Goal: Information Seeking & Learning: Learn about a topic

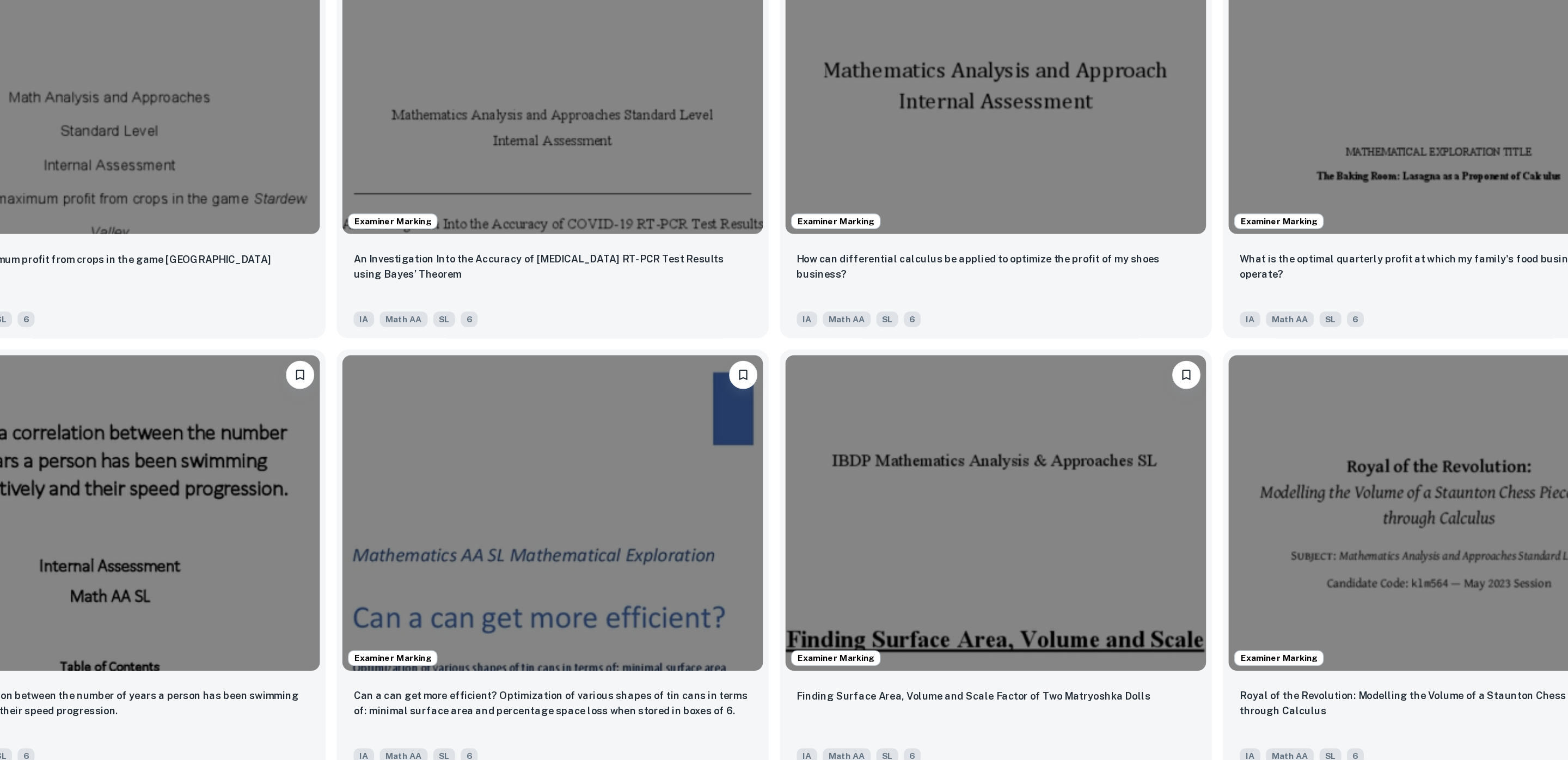
scroll to position [1655, 0]
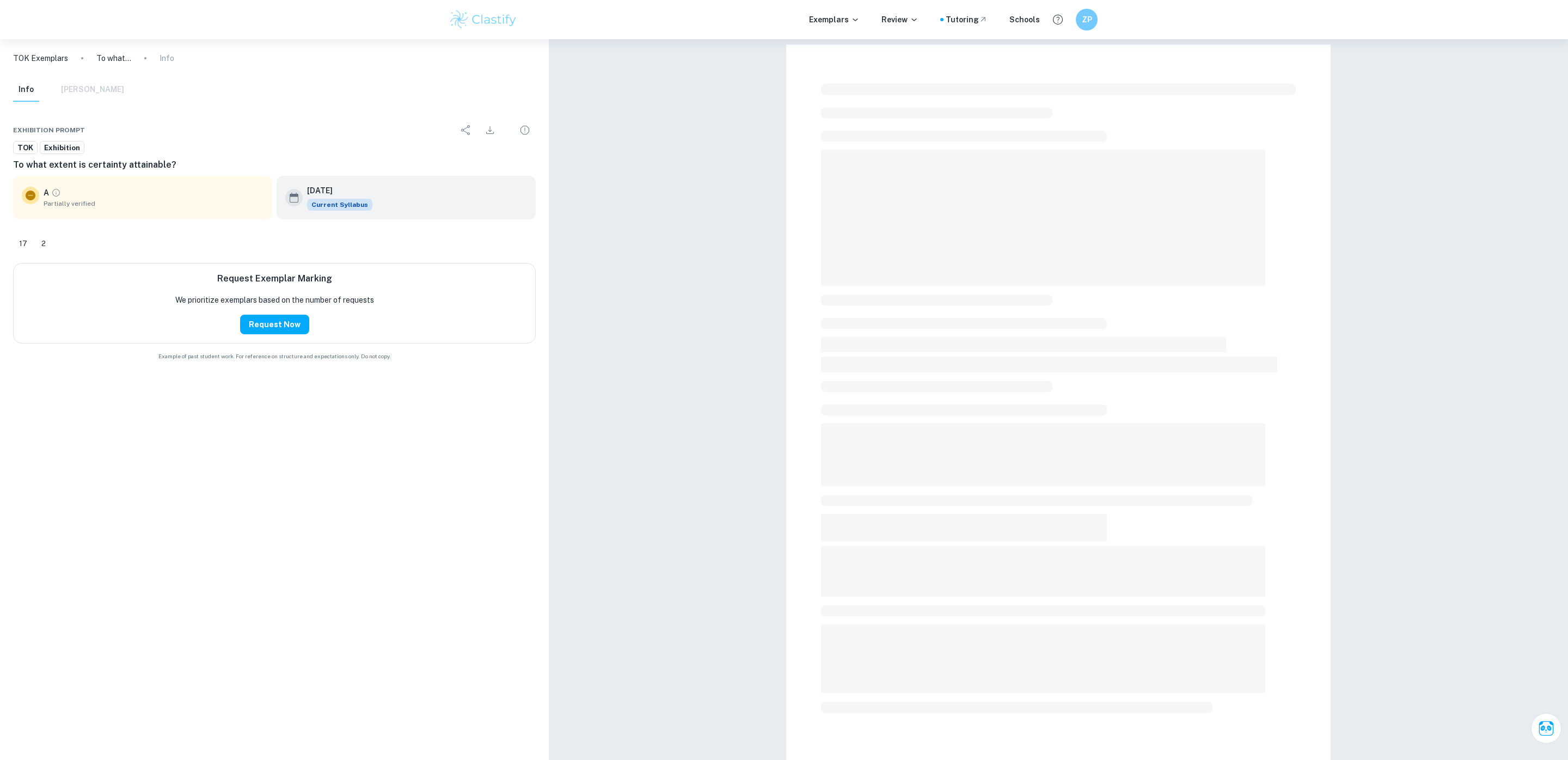
click at [771, 13] on div "Exemplars Review Tutoring Schools ZP" at bounding box center [784, 19] width 697 height 22
click at [835, 15] on p "Exemplars" at bounding box center [834, 19] width 51 height 12
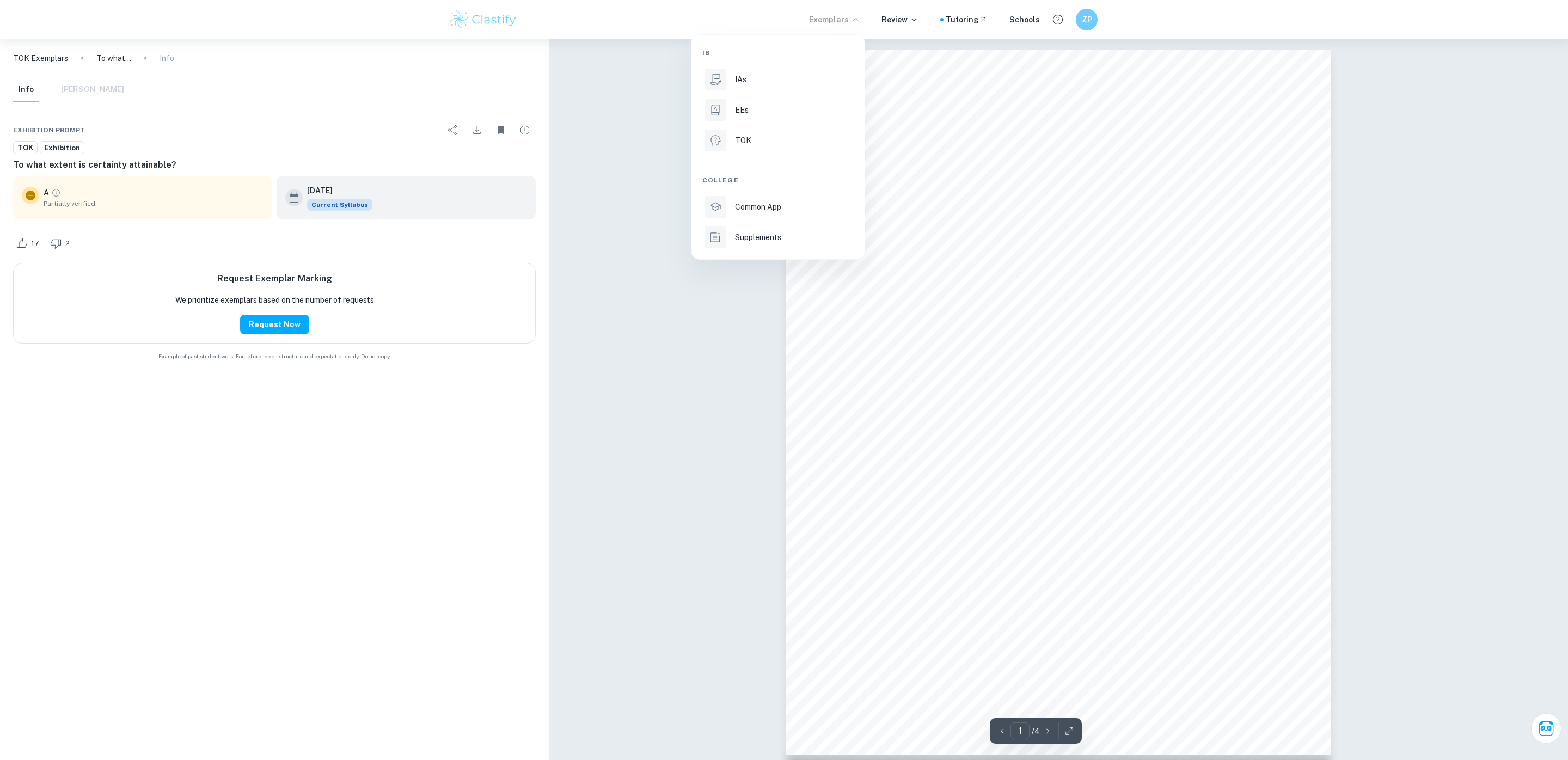
click at [897, 17] on div at bounding box center [784, 380] width 1568 height 760
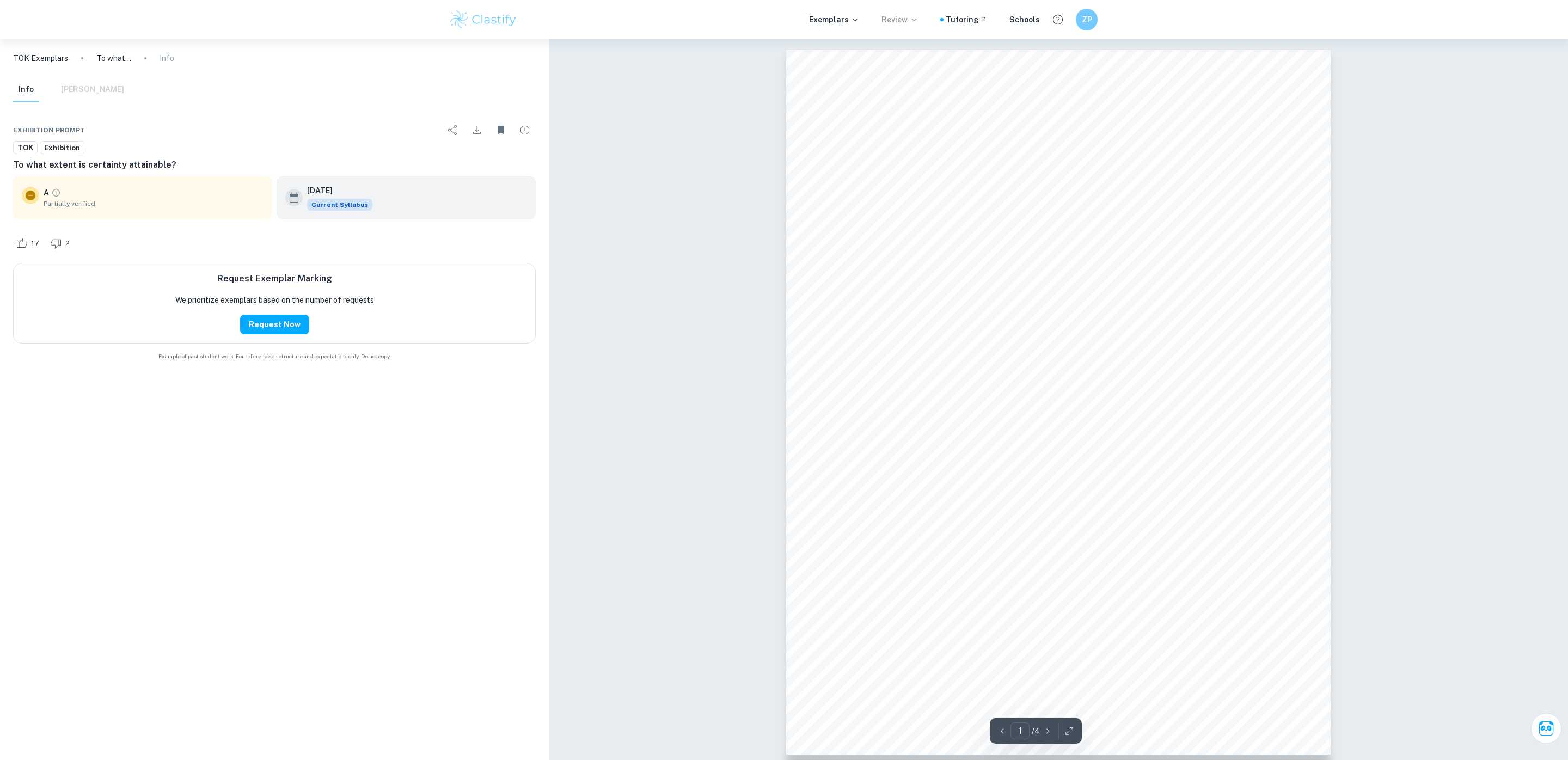
click at [909, 23] on p "Review" at bounding box center [900, 19] width 37 height 12
click at [831, 15] on div at bounding box center [784, 380] width 1568 height 760
click at [831, 15] on p "Exemplars" at bounding box center [834, 19] width 51 height 12
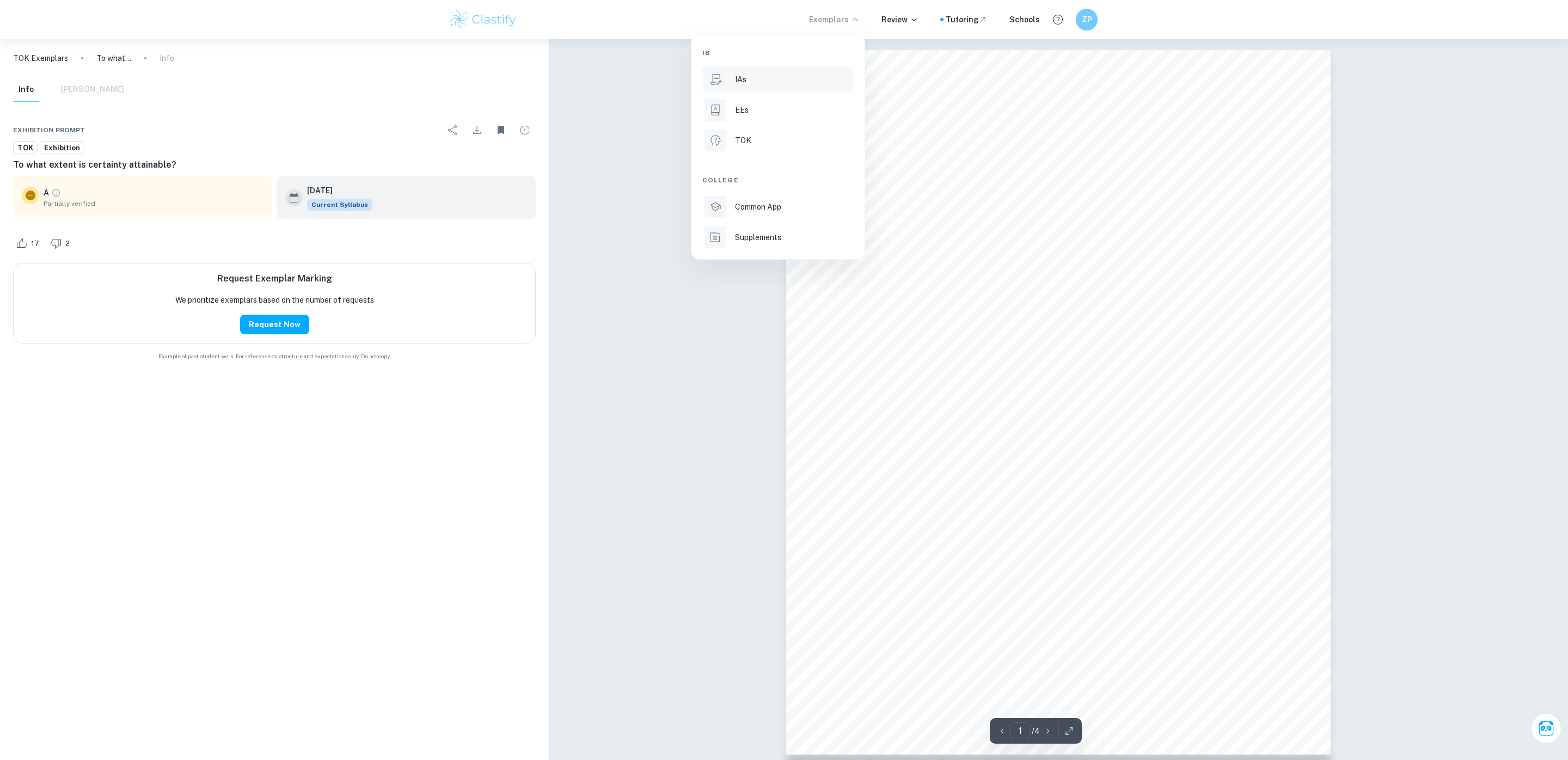
click at [761, 83] on div "IAs" at bounding box center [793, 80] width 116 height 12
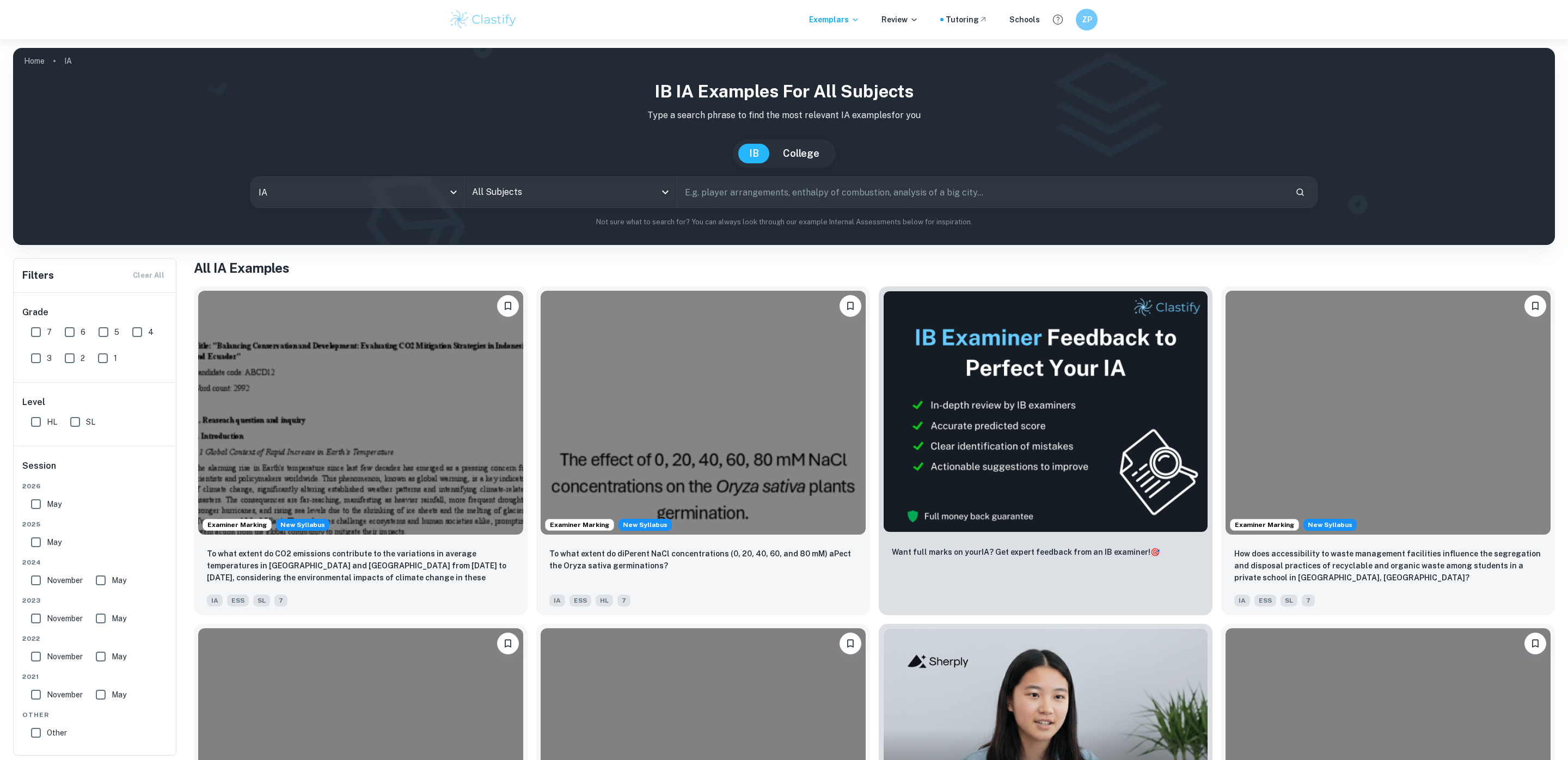
click at [551, 187] on input "All Subjects" at bounding box center [562, 192] width 187 height 21
click at [493, 250] on li "Biology" at bounding box center [573, 247] width 209 height 25
type input "Biology"
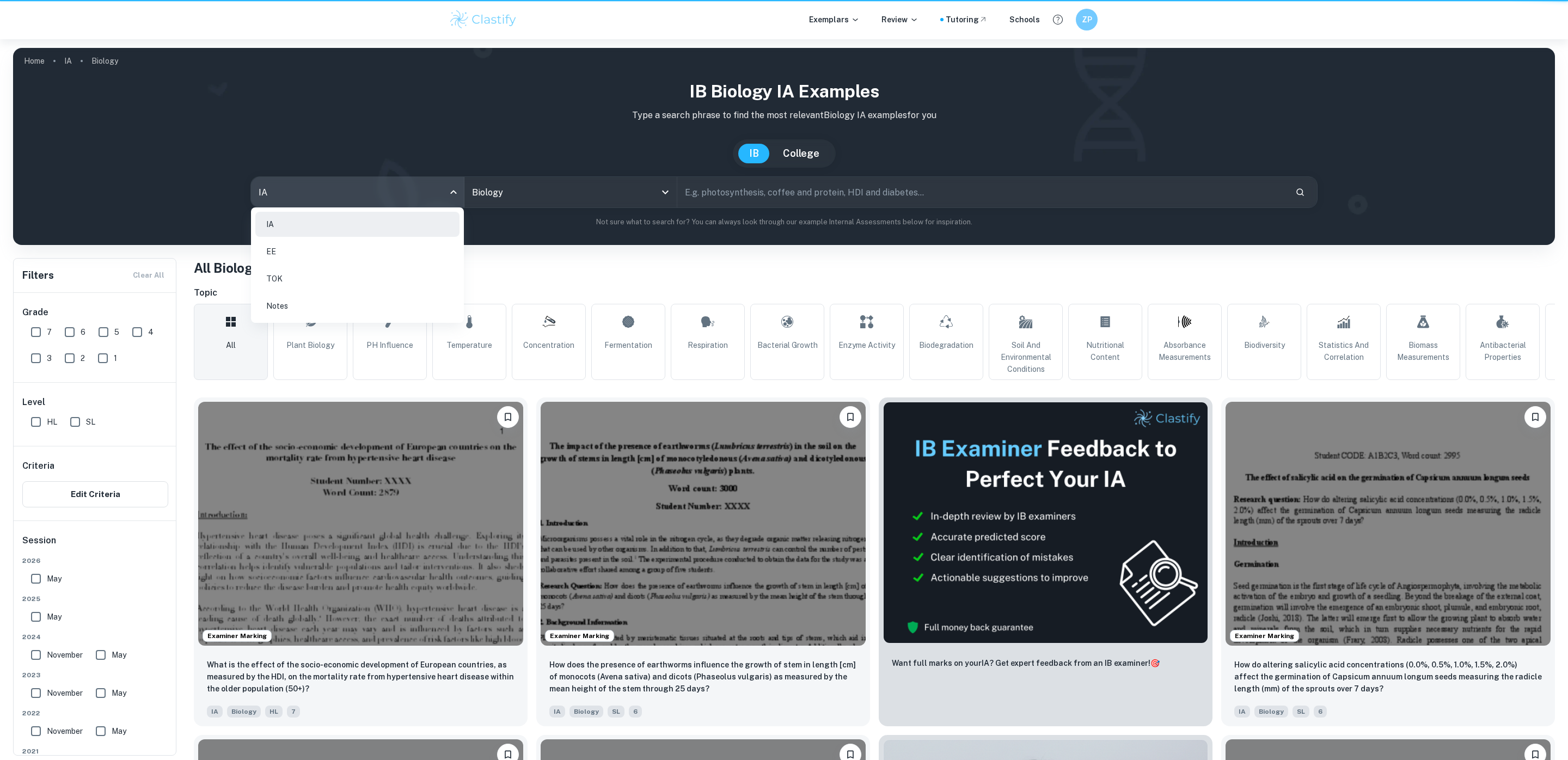
click at [335, 201] on body "We value your privacy We use cookies to enhance your browsing experience, serve…" at bounding box center [784, 419] width 1568 height 760
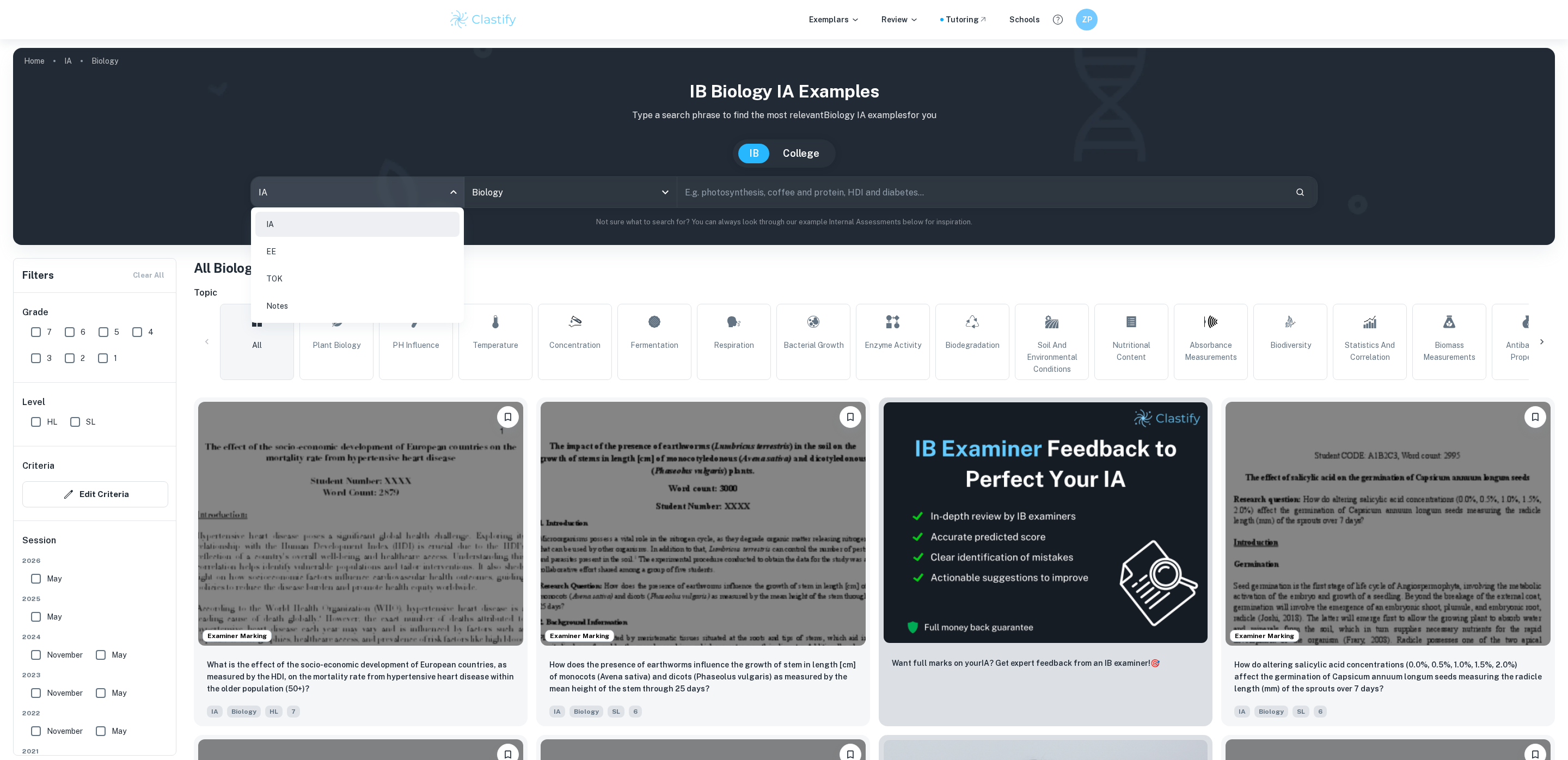
click at [335, 201] on div at bounding box center [784, 380] width 1568 height 760
click at [71, 420] on input "SL" at bounding box center [75, 422] width 22 height 22
checkbox input "true"
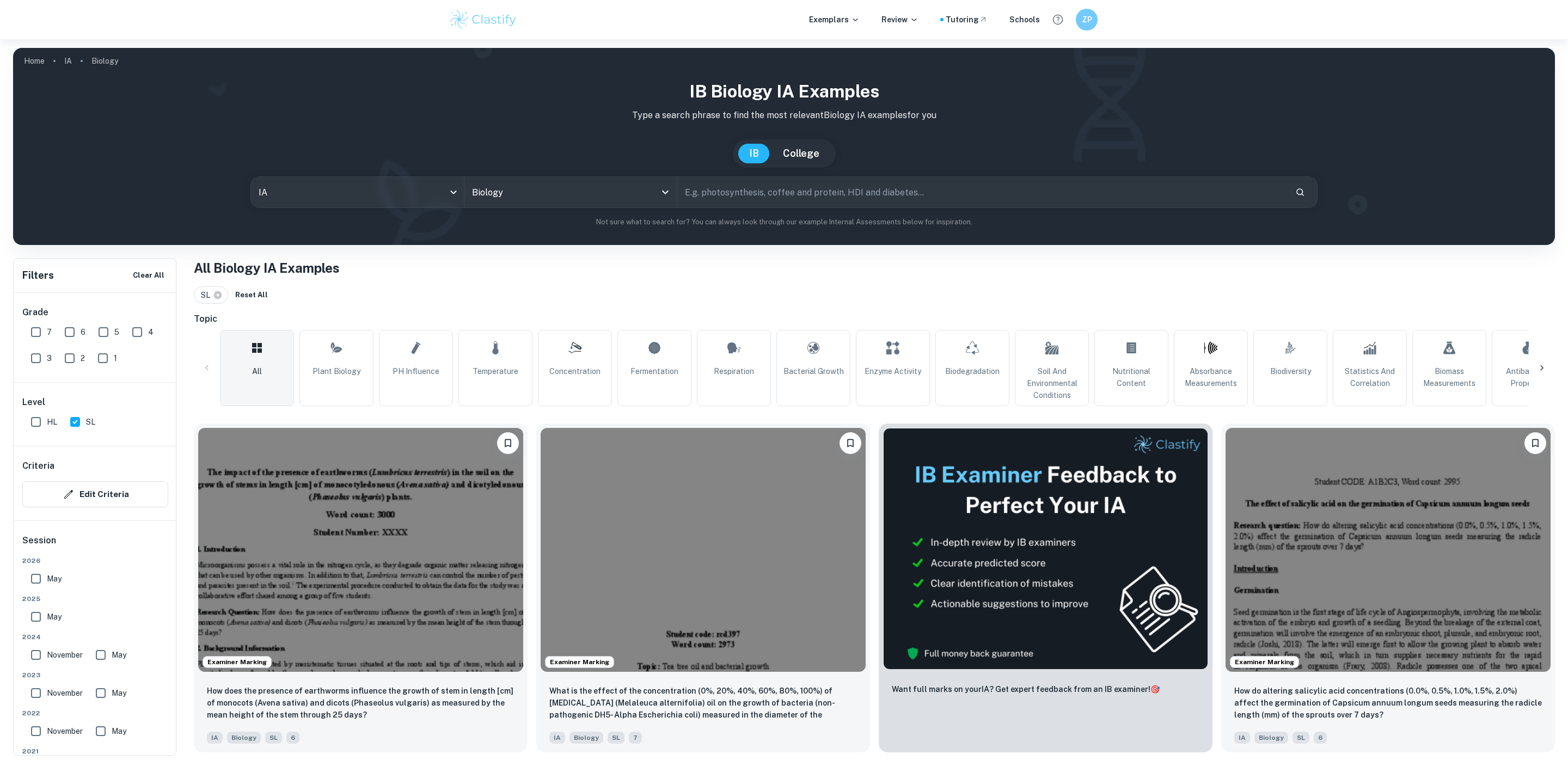
click at [33, 326] on input "7" at bounding box center [36, 332] width 22 height 22
checkbox input "true"
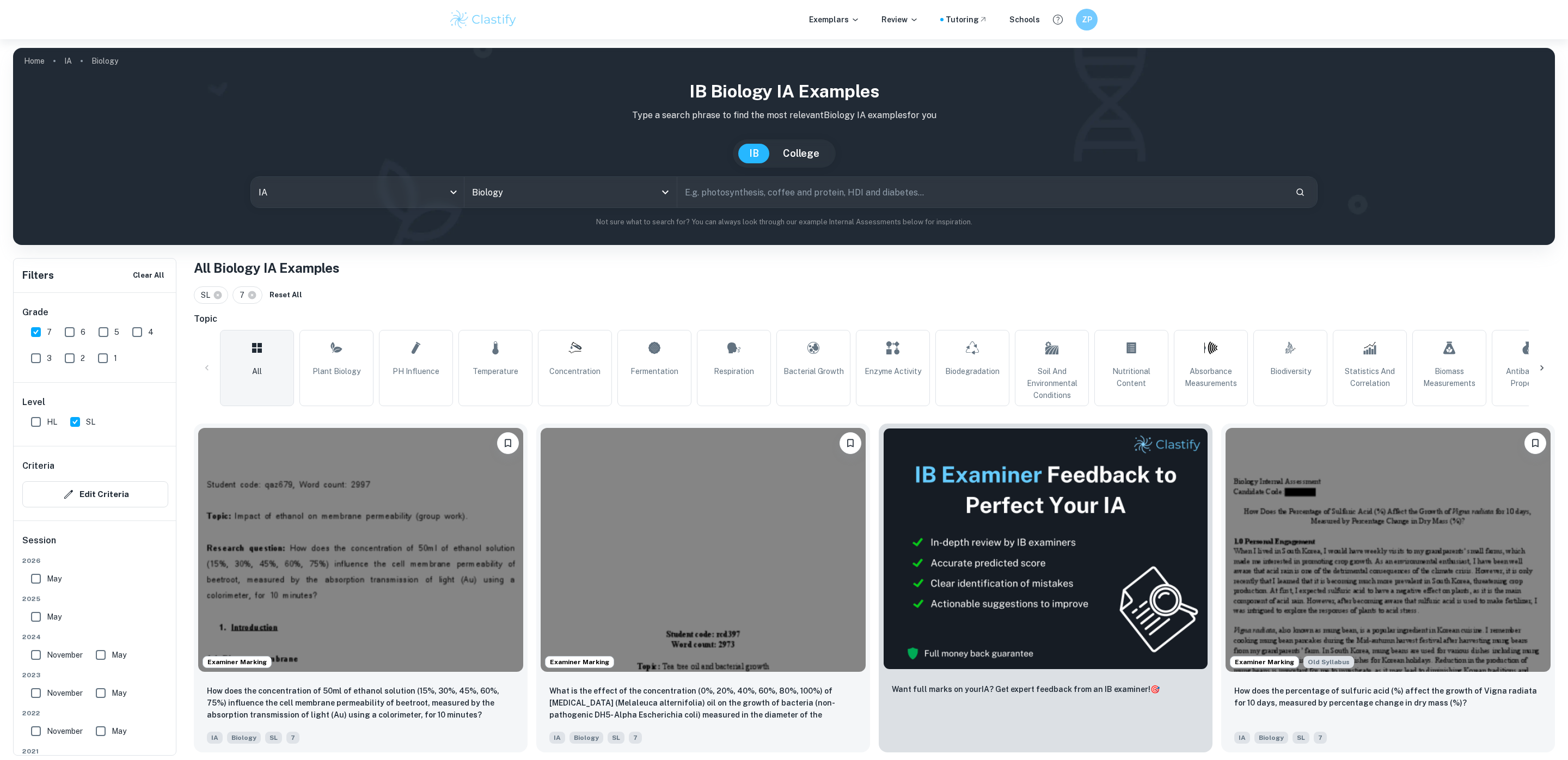
scroll to position [80, 0]
click at [32, 506] on input "May" at bounding box center [36, 498] width 22 height 22
checkbox input "true"
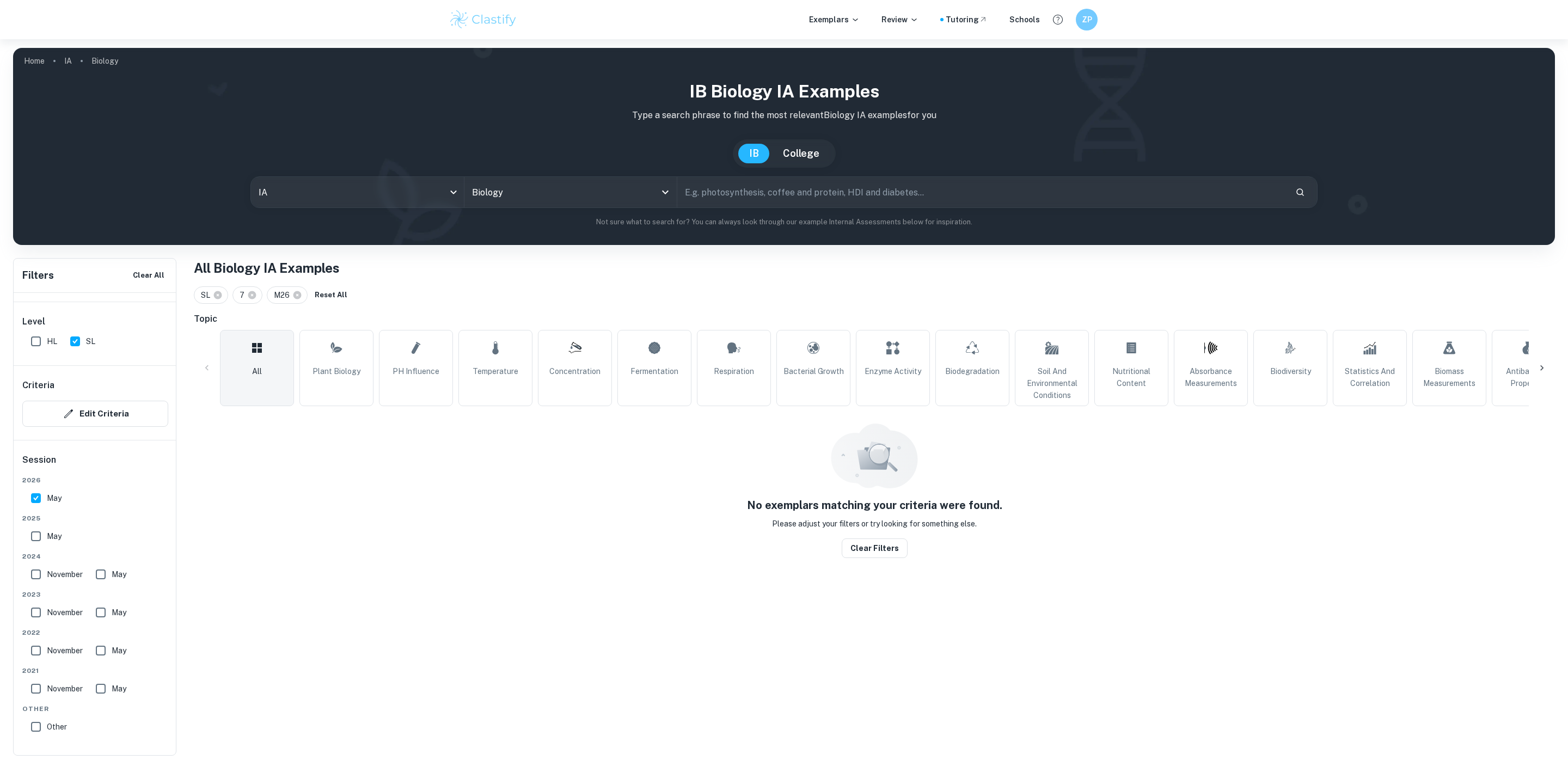
click at [33, 536] on input "May" at bounding box center [36, 536] width 22 height 22
checkbox input "true"
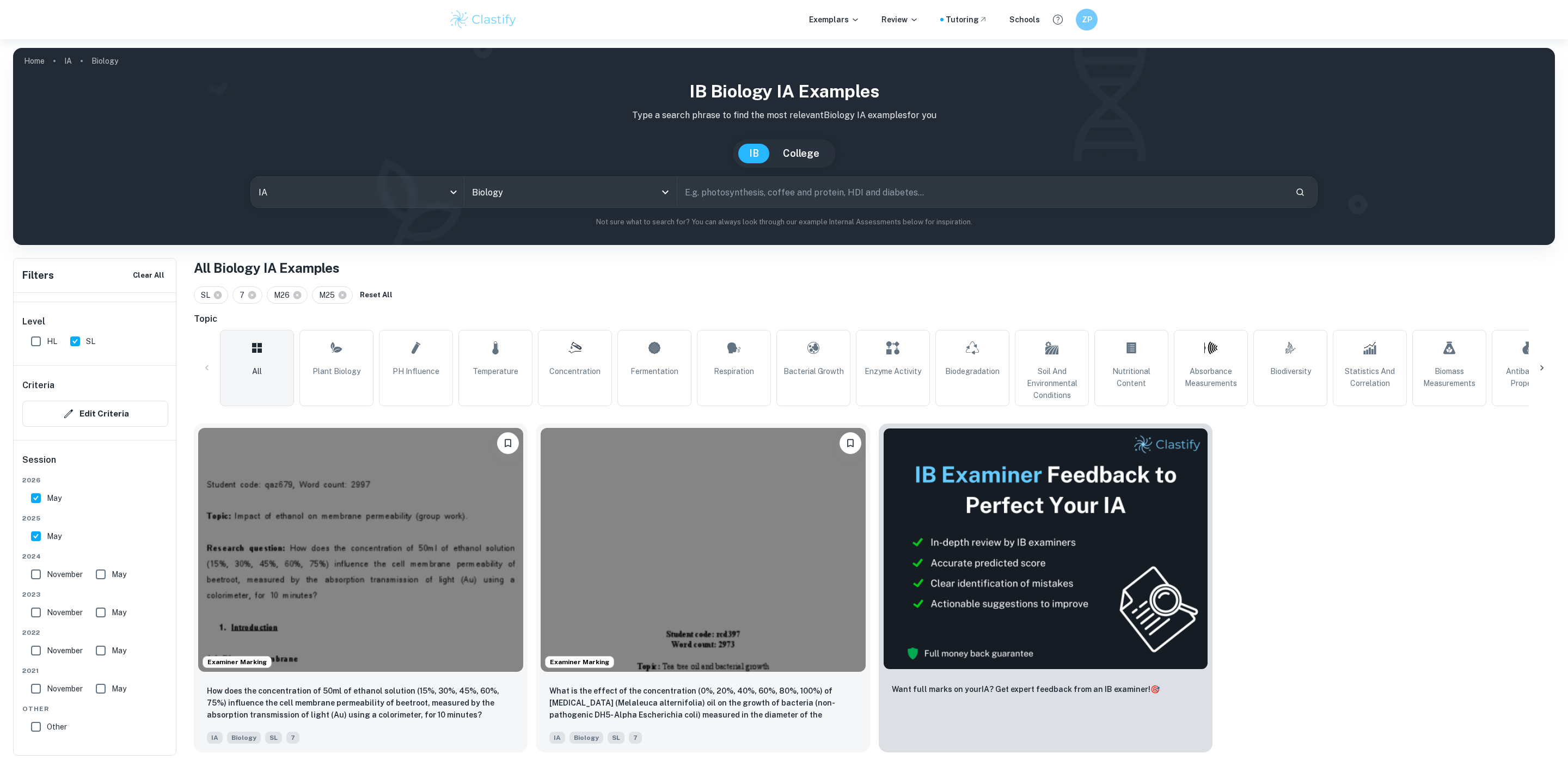
click at [33, 573] on input "November" at bounding box center [36, 574] width 22 height 22
checkbox input "true"
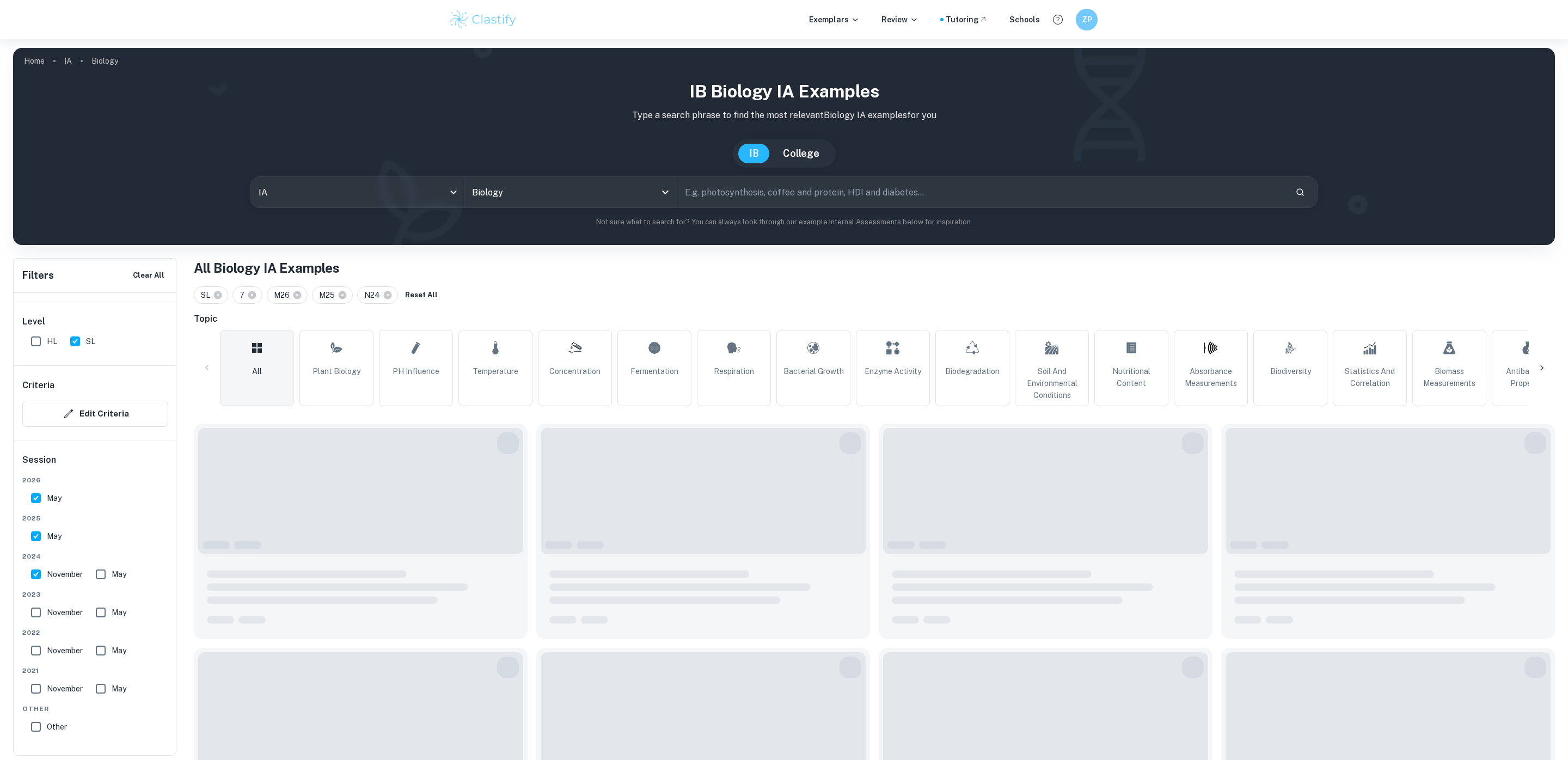
click at [99, 570] on input "May" at bounding box center [101, 574] width 22 height 22
checkbox input "true"
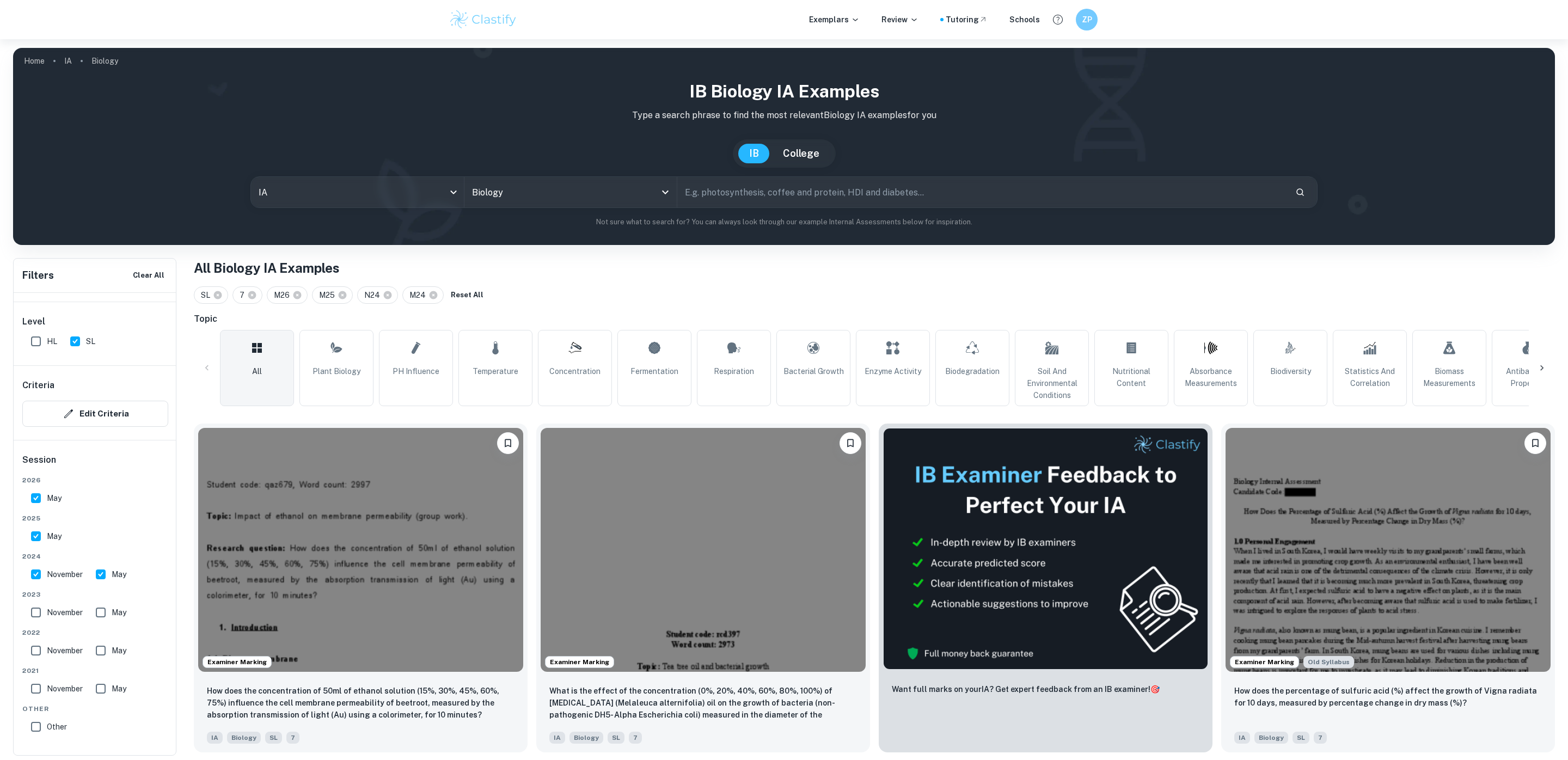
click at [103, 601] on input "May" at bounding box center [101, 612] width 22 height 22
checkbox input "true"
click at [33, 612] on input "November" at bounding box center [36, 612] width 22 height 22
checkbox input "true"
click at [33, 654] on input "November" at bounding box center [36, 650] width 22 height 22
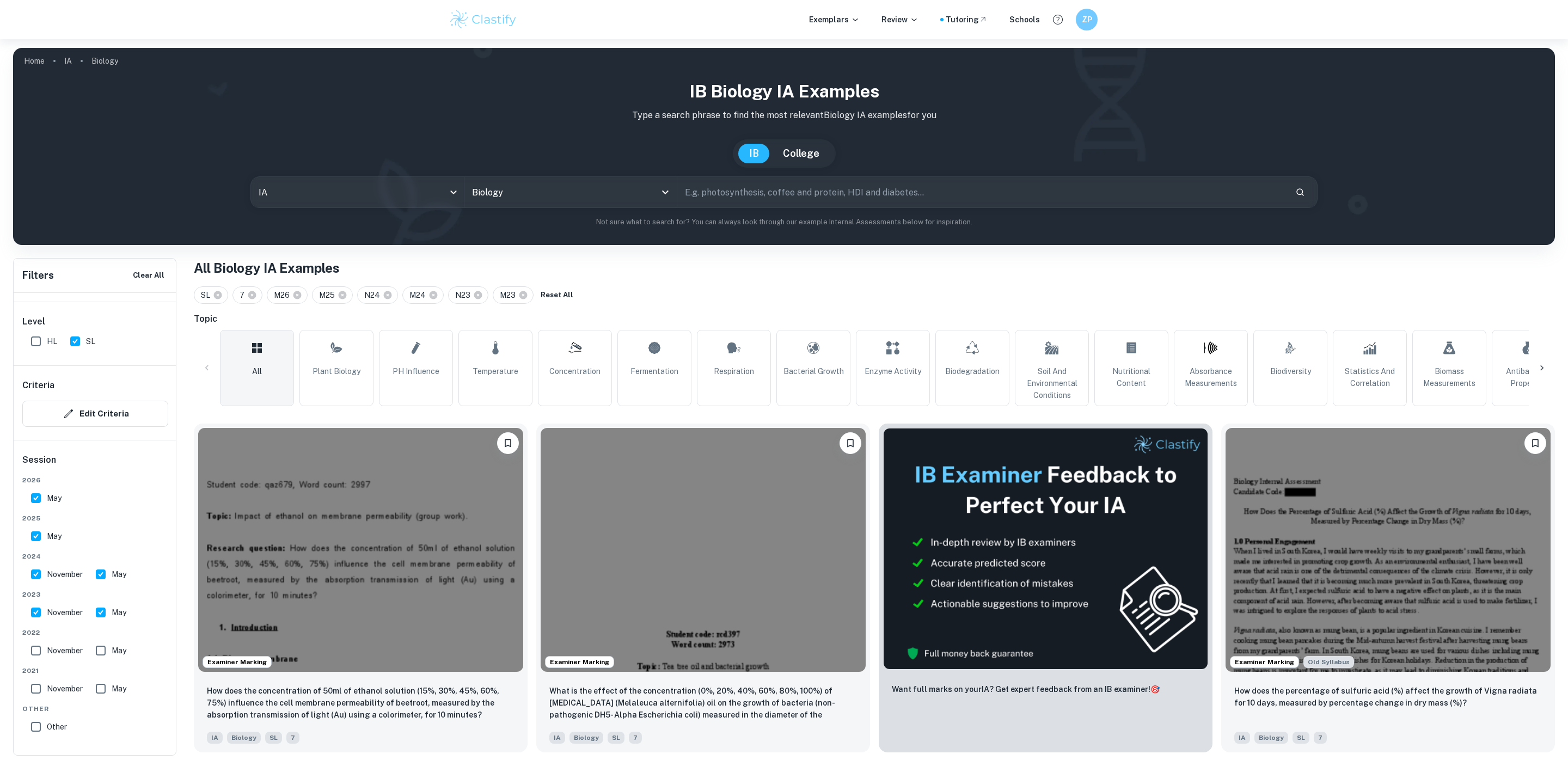
checkbox input "true"
click at [114, 650] on span "May" at bounding box center [119, 650] width 15 height 12
click at [111, 650] on input "May" at bounding box center [101, 650] width 22 height 22
checkbox input "true"
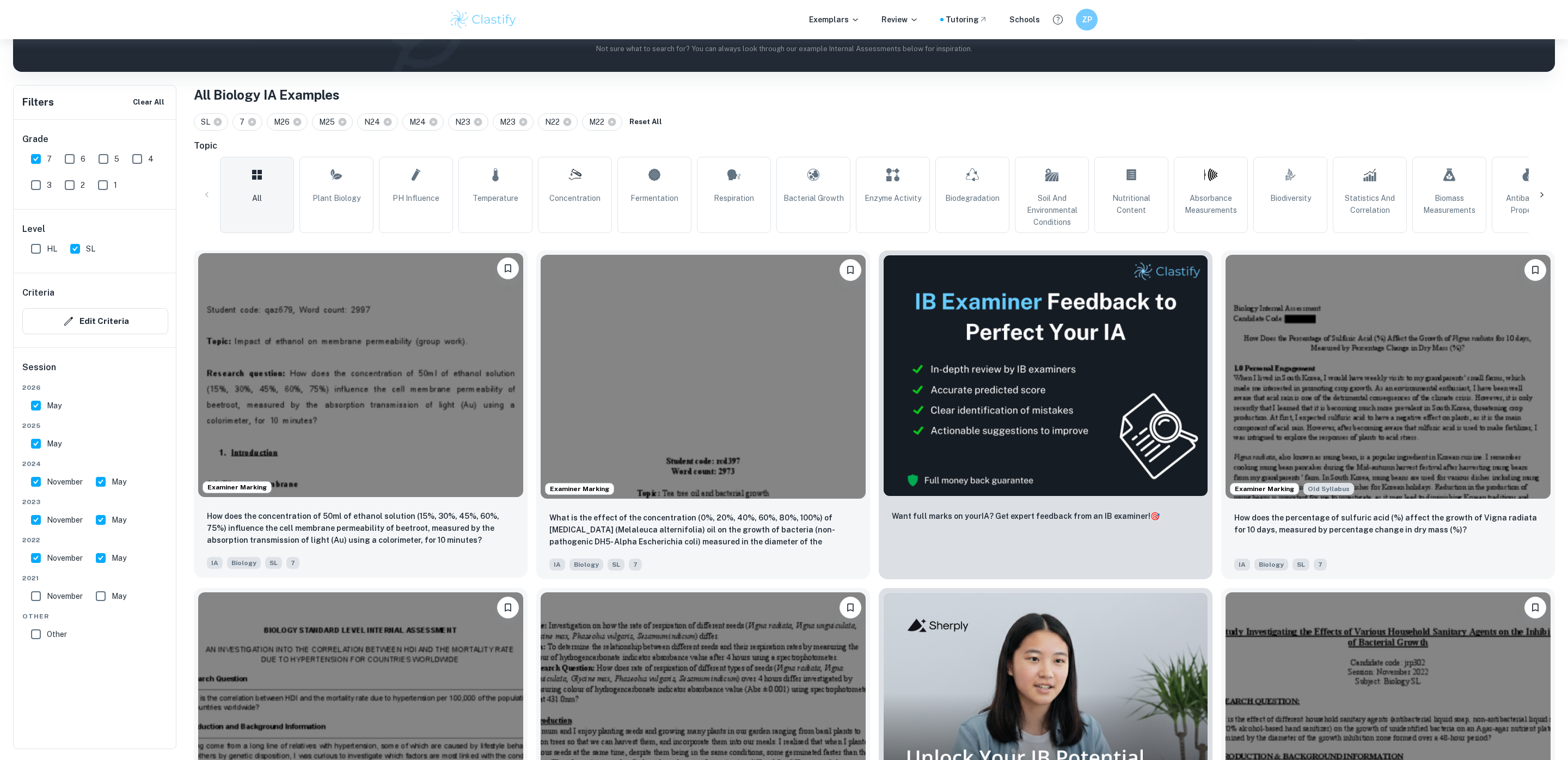
scroll to position [167, 0]
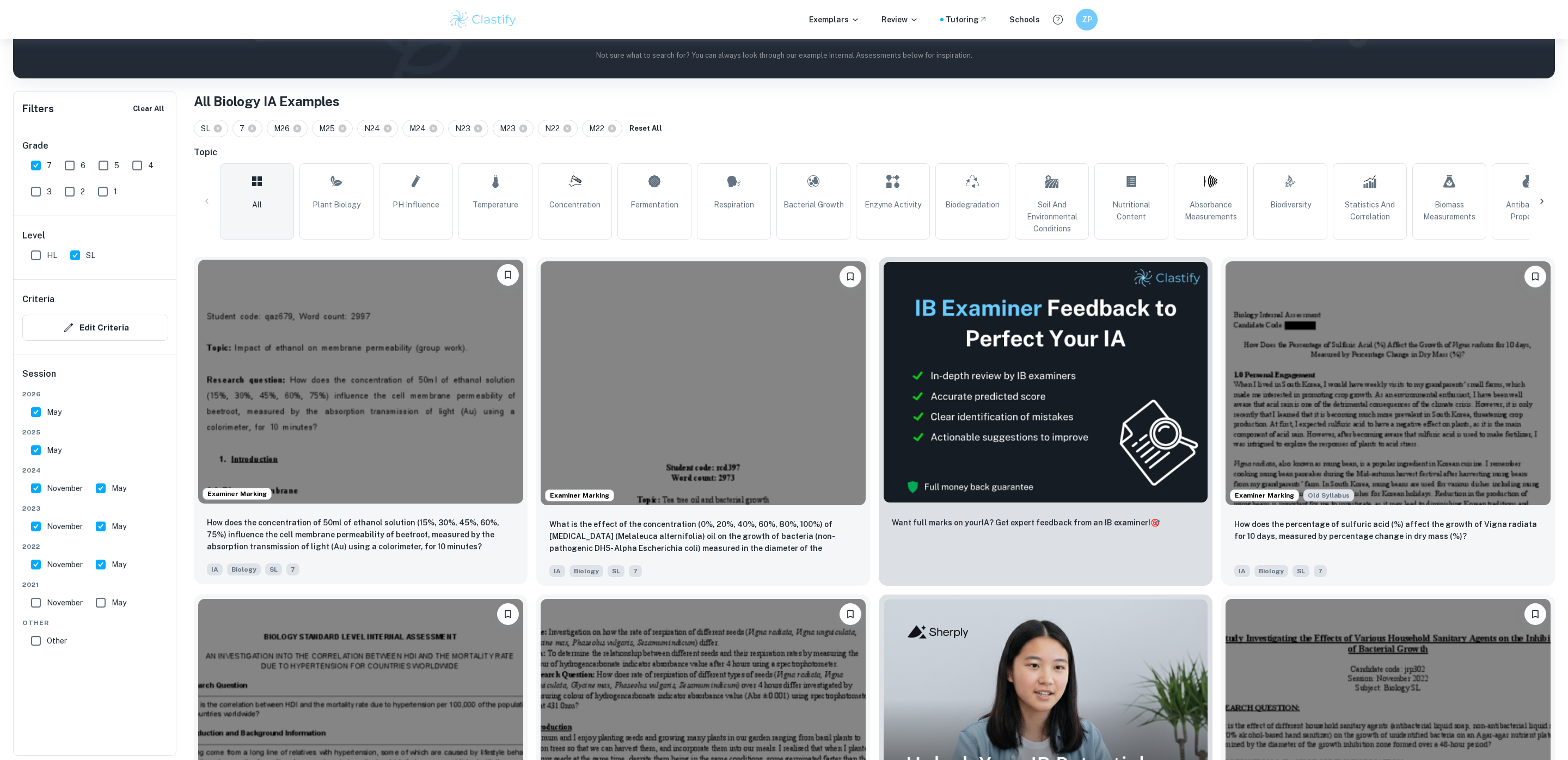
click at [332, 439] on img at bounding box center [361, 382] width 325 height 244
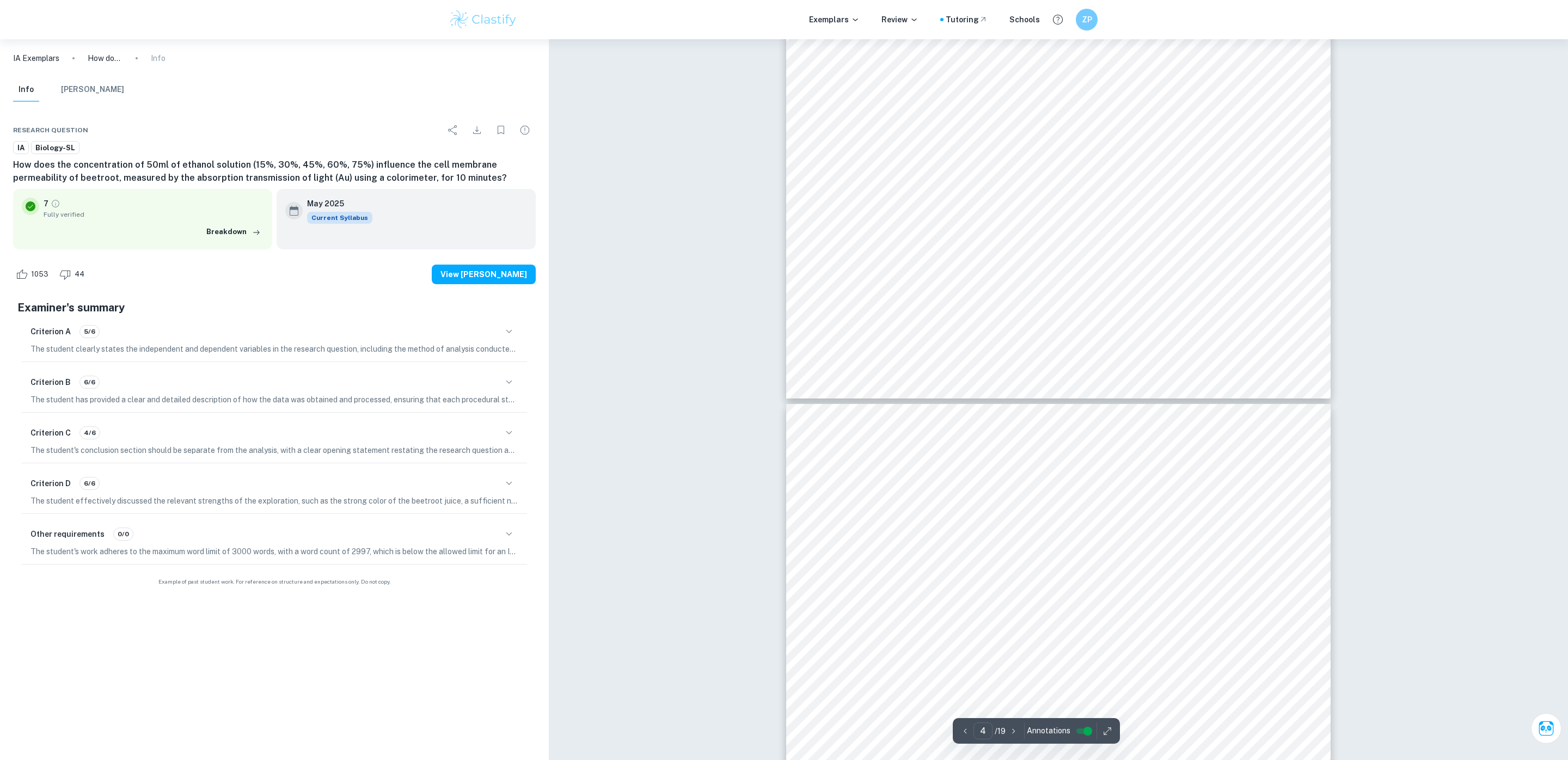
scroll to position [2842, 0]
drag, startPoint x: 845, startPoint y: 176, endPoint x: 1252, endPoint y: 632, distance: 611.2
drag, startPoint x: 1262, startPoint y: 642, endPoint x: 853, endPoint y: 182, distance: 615.5
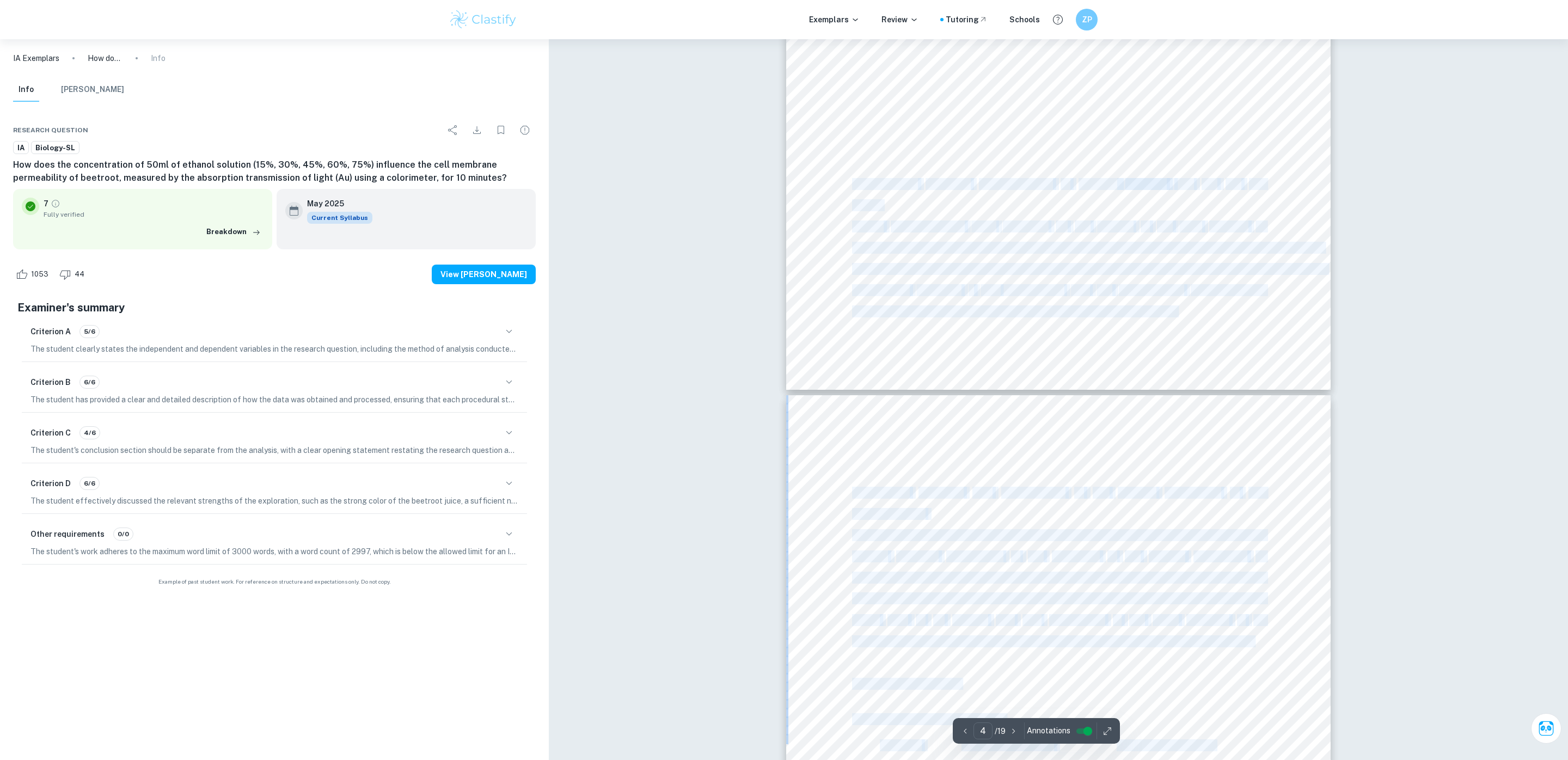
copy div "Independent variable: Concentration of [MEDICAL_DATA] (15, 30, 45, 60, 75%). Th…"
click at [831, 145] on div "4 ï How does the concentration of 50ml of [MEDICAL_DATA] (15%, 30%, 45%, 60%, 7…" at bounding box center [1059, 5] width 544 height 770
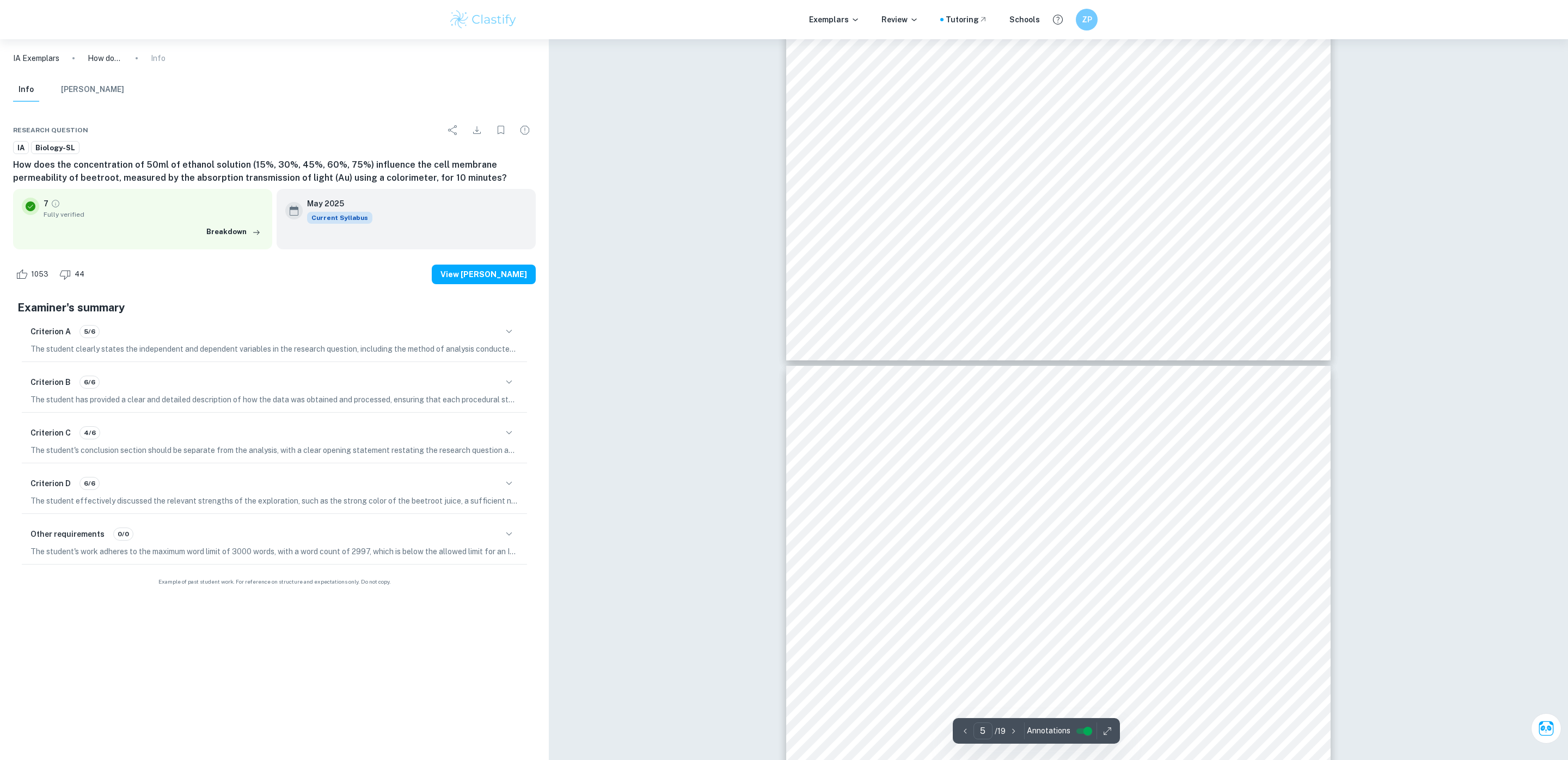
scroll to position [2876, 0]
type input "15"
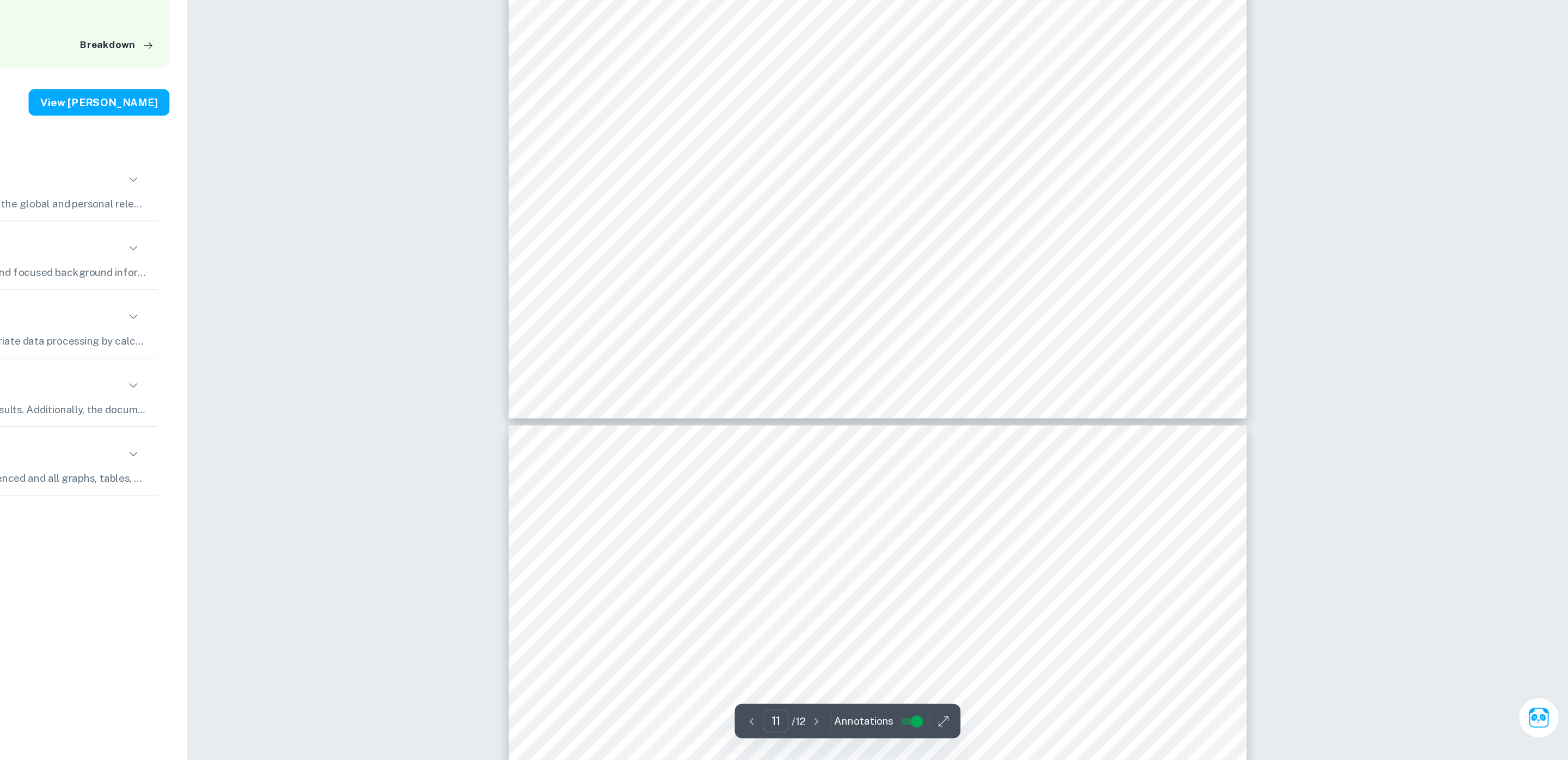
scroll to position [8151, 0]
click at [975, 257] on span "http://www.ift.org/~/media/Knowledge%20Center/Learn%20Food%20Science/Experiment…" at bounding box center [922, 257] width 106 height 10
drag, startPoint x: 1029, startPoint y: 317, endPoint x: 998, endPoint y: 318, distance: 31.0
click at [975, 318] on span "http://healthyeating.sfgate.com/much-protein-dairy-4870.html" at bounding box center [922, 322] width 106 height 10
click at [845, 320] on div "Page 11 of 12 Bibliography: Cambridge English Dictionary. (n.d.). Retrieved Dec…" at bounding box center [1059, 121] width 544 height 770
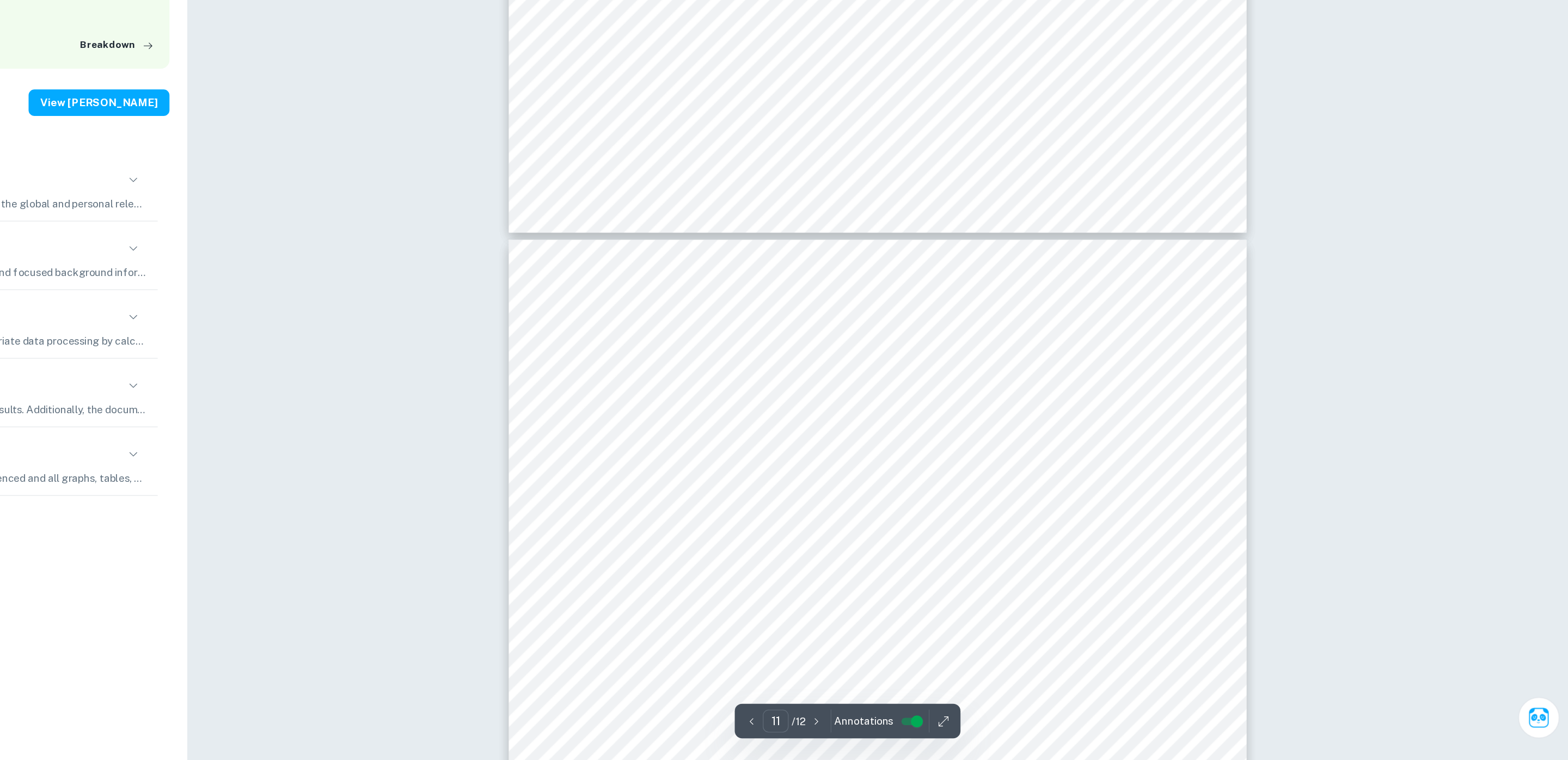
type input "12"
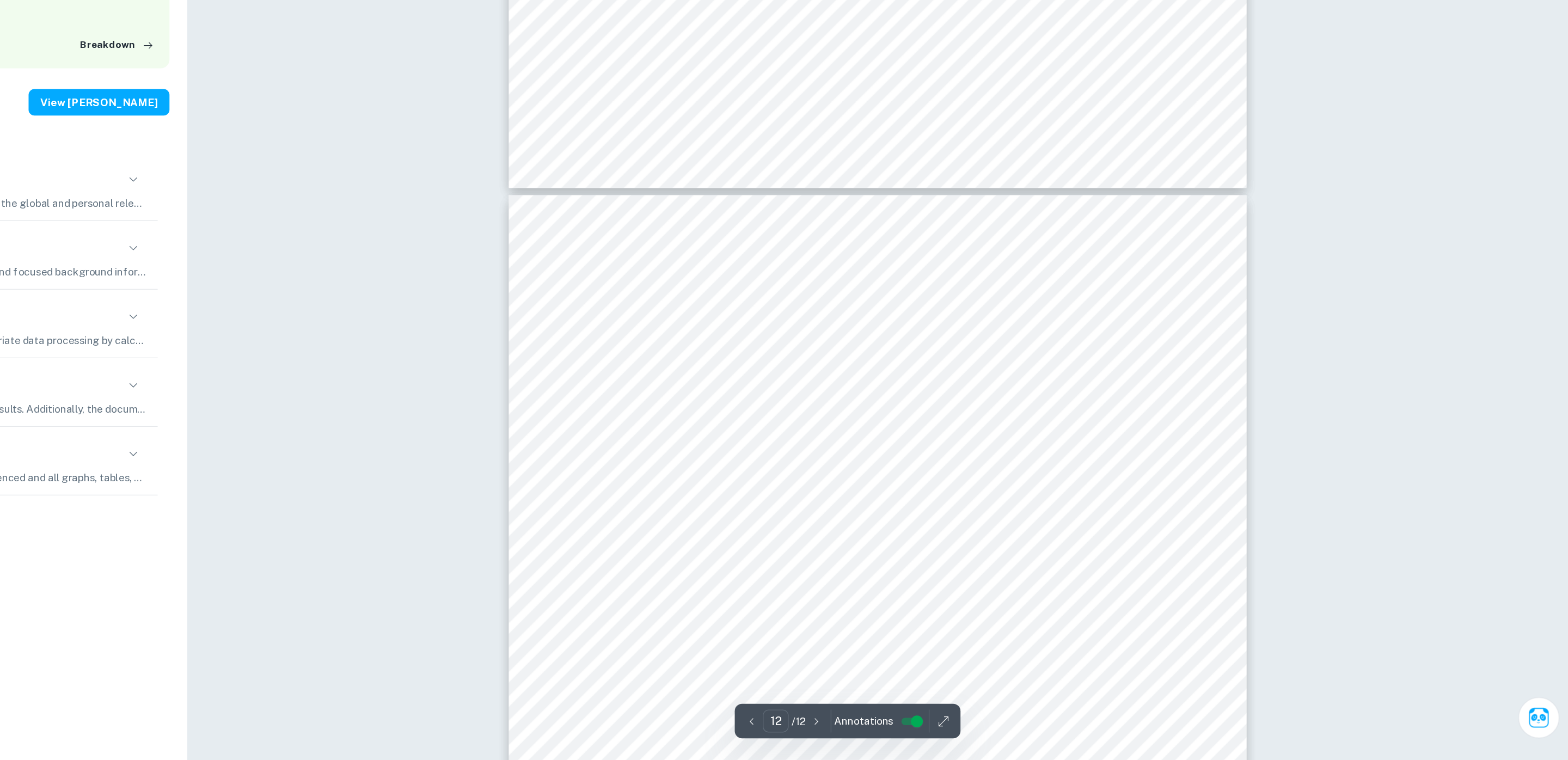
scroll to position [8343, 0]
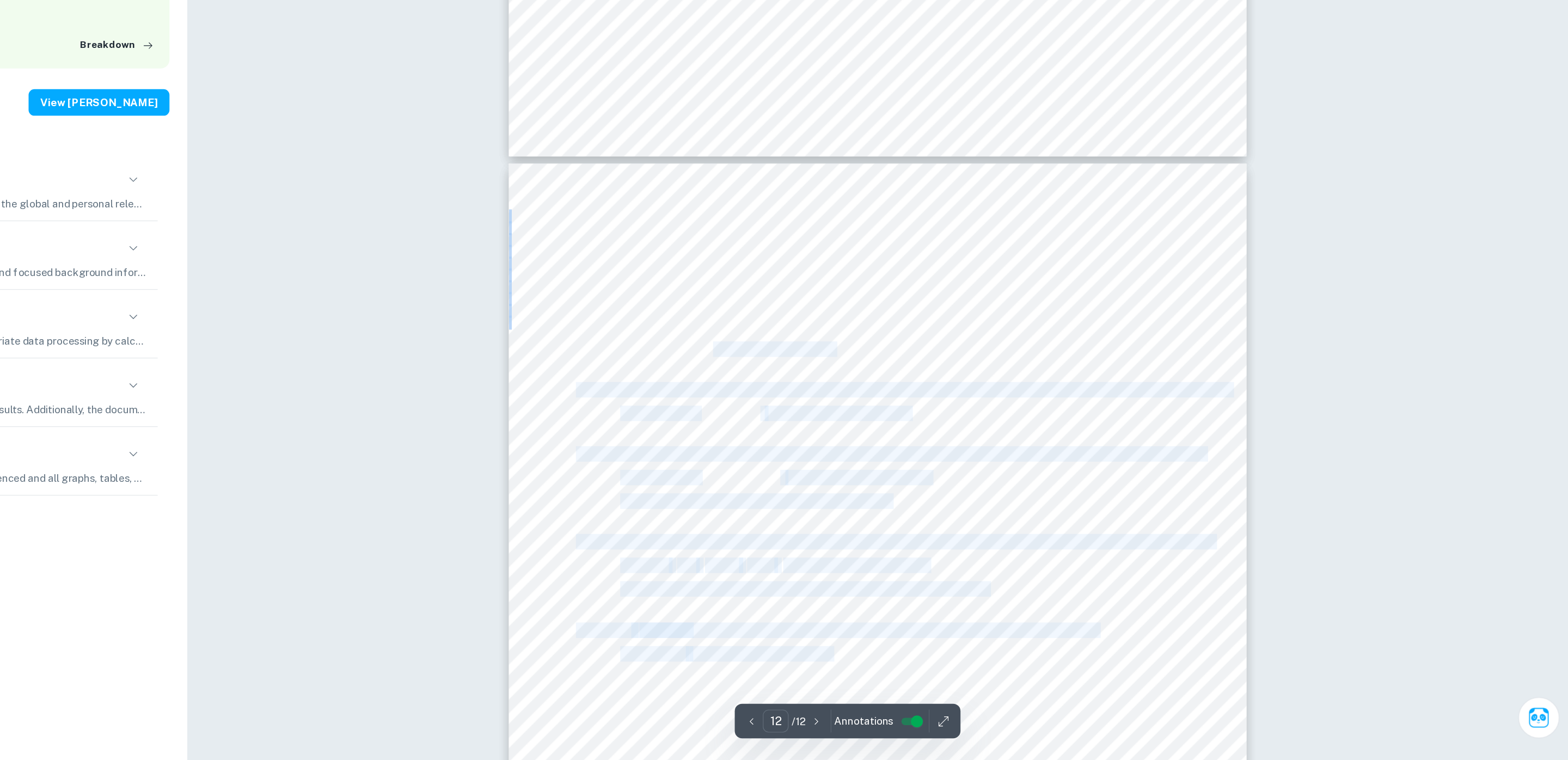
drag, startPoint x: 1087, startPoint y: 459, endPoint x: 931, endPoint y: 455, distance: 156.1
click at [931, 455] on div "Page 12 of 12 McAdams, M. (2017, October 03). Amino Acids in Soy Protein. Retri…" at bounding box center [1059, 704] width 544 height 770
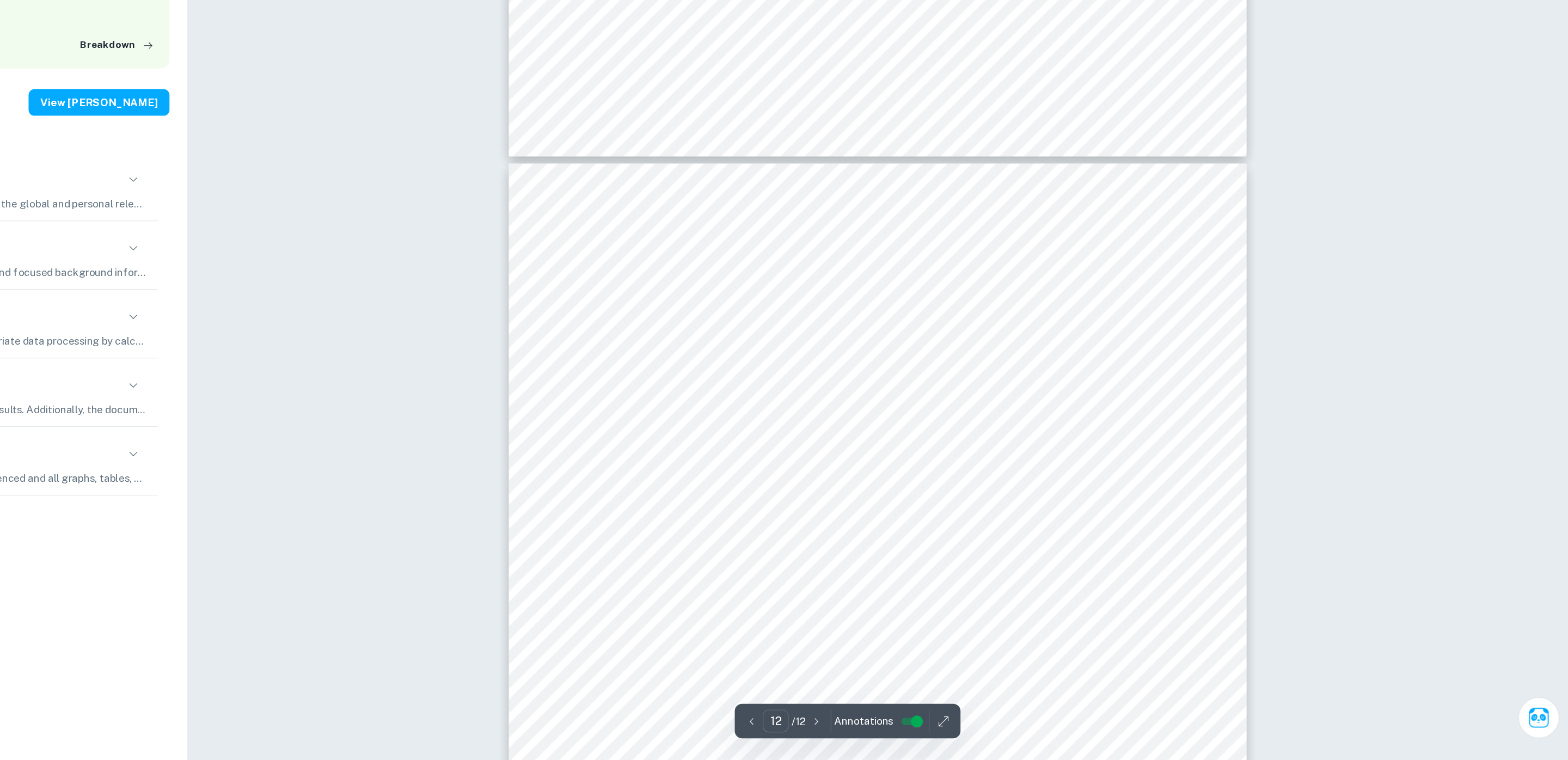
click at [805, 459] on div "Page 12 of 12 McAdams, M. (2017, October 03). Amino Acids in Soy Protein. Retri…" at bounding box center [1059, 704] width 544 height 770
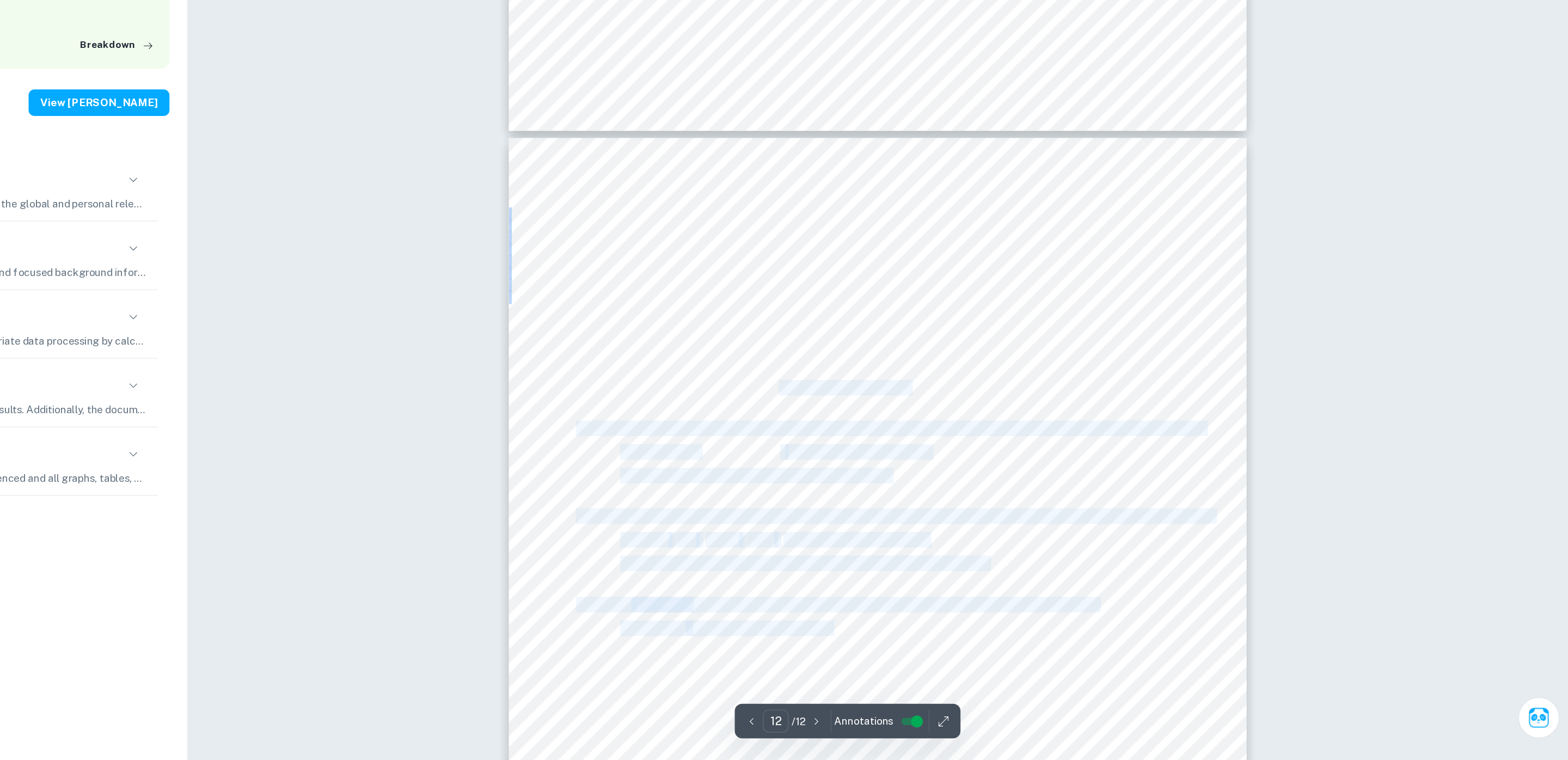
drag, startPoint x: 1259, startPoint y: 483, endPoint x: 985, endPoint y: 482, distance: 274.0
click at [984, 485] on div "Page 12 of 12 McAdams, M. (2017, October 03). Amino Acids in Soy Protein. Retri…" at bounding box center [1059, 685] width 544 height 770
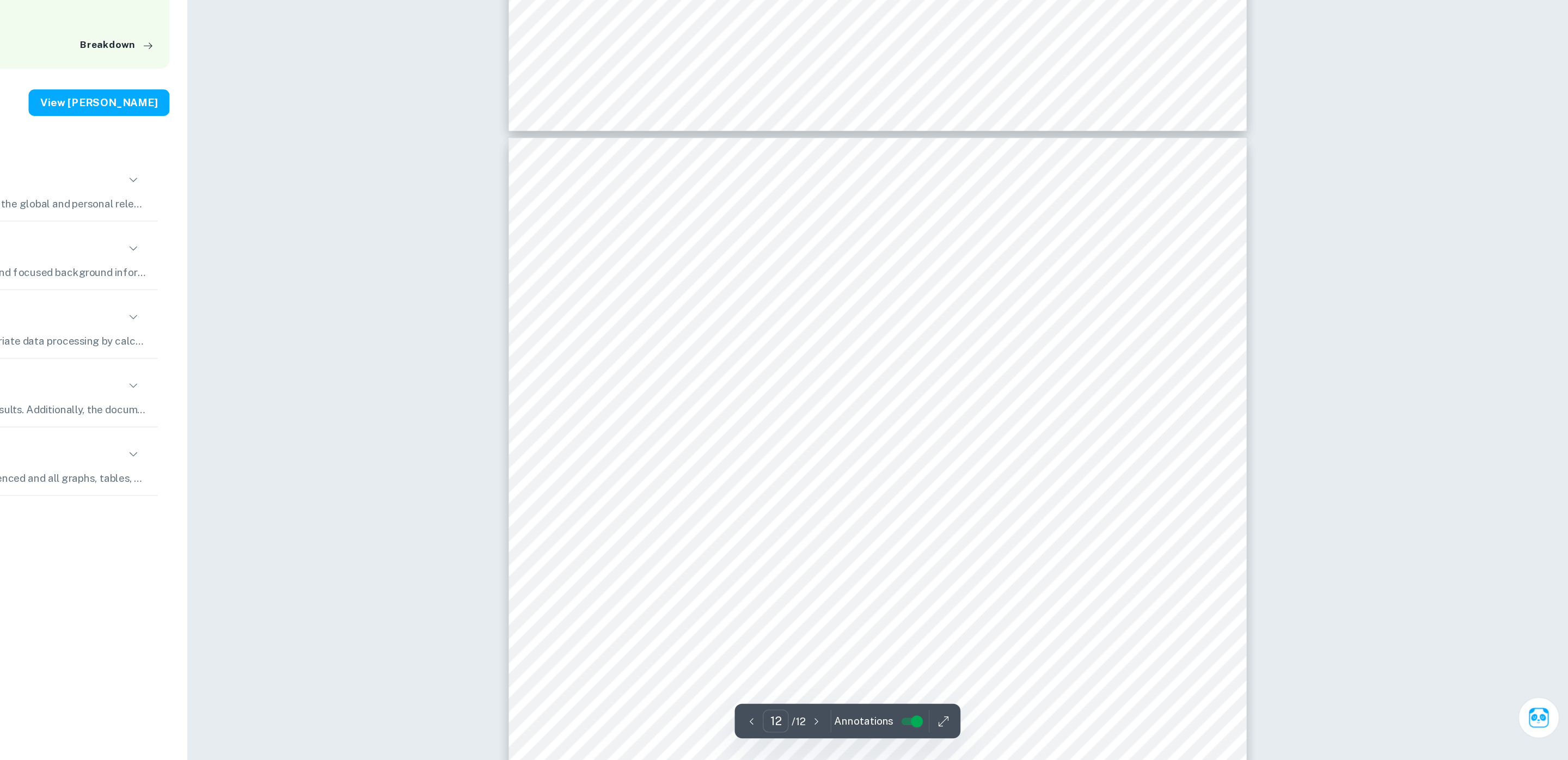
click at [973, 482] on span at bounding box center [973, 485] width 2 height 10
drag, startPoint x: 975, startPoint y: 482, endPoint x: 1248, endPoint y: 486, distance: 273.0
click at [1248, 486] on div "Page 12 of 12 McAdams, M. (2017, October 03). Amino Acids in Soy Protein. Retri…" at bounding box center [1059, 685] width 544 height 770
drag, startPoint x: 1248, startPoint y: 486, endPoint x: 1094, endPoint y: 490, distance: 154.1
click at [1095, 490] on div "Page 12 of 12 McAdams, M. (2017, October 03). Amino Acids in Soy Protein. Retri…" at bounding box center [1059, 685] width 544 height 770
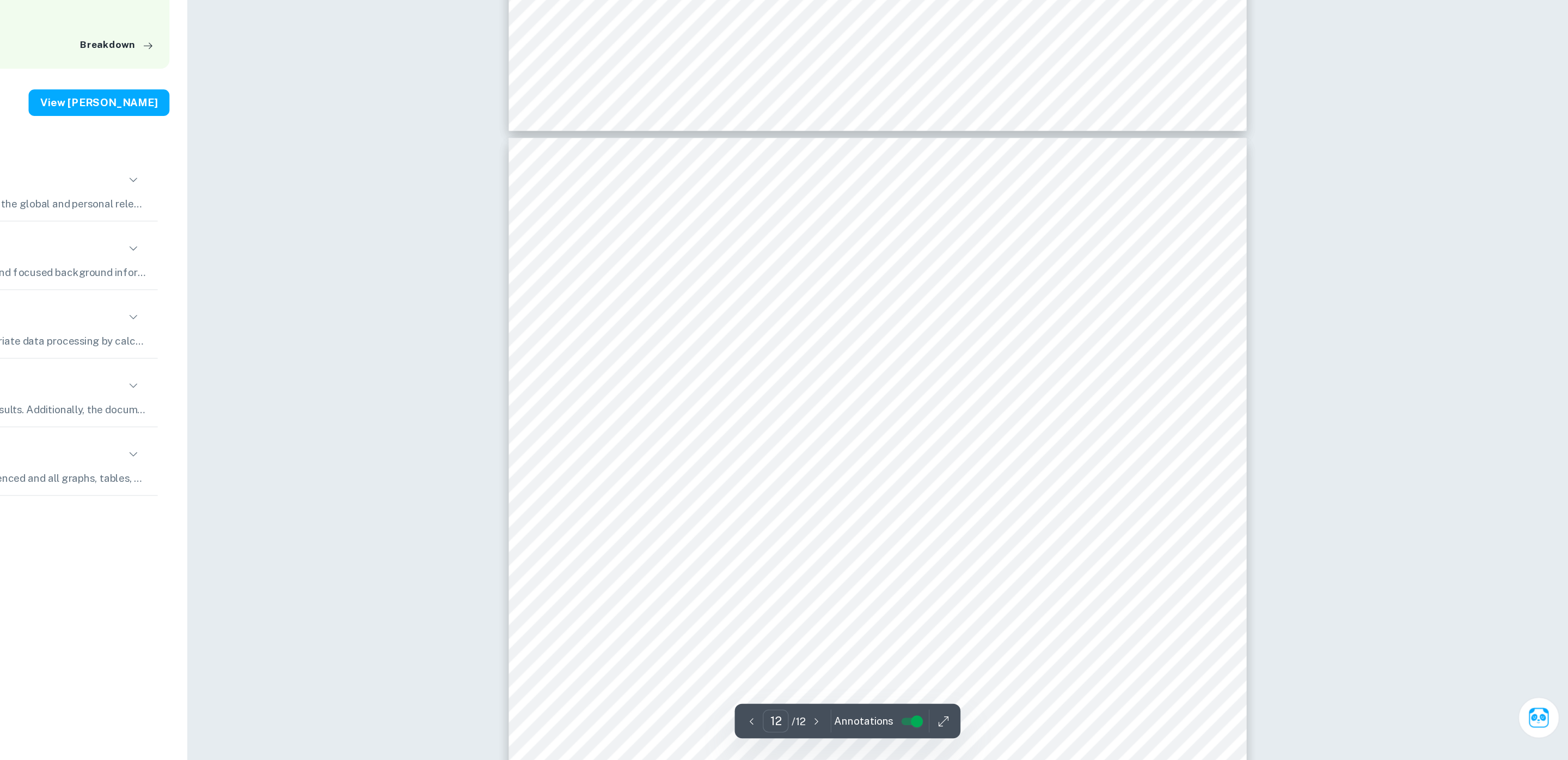
click at [926, 485] on span "January 12, 2018, from" at bounding box center [897, 485] width 57 height 10
drag, startPoint x: 973, startPoint y: 486, endPoint x: 1241, endPoint y: 487, distance: 268.0
click at [1241, 487] on div "Page 12 of 12 McAdams, M. (2017, October 03). Amino Acids in Soy Protein. Retri…" at bounding box center [1059, 685] width 544 height 770
